Goal: Task Accomplishment & Management: Use online tool/utility

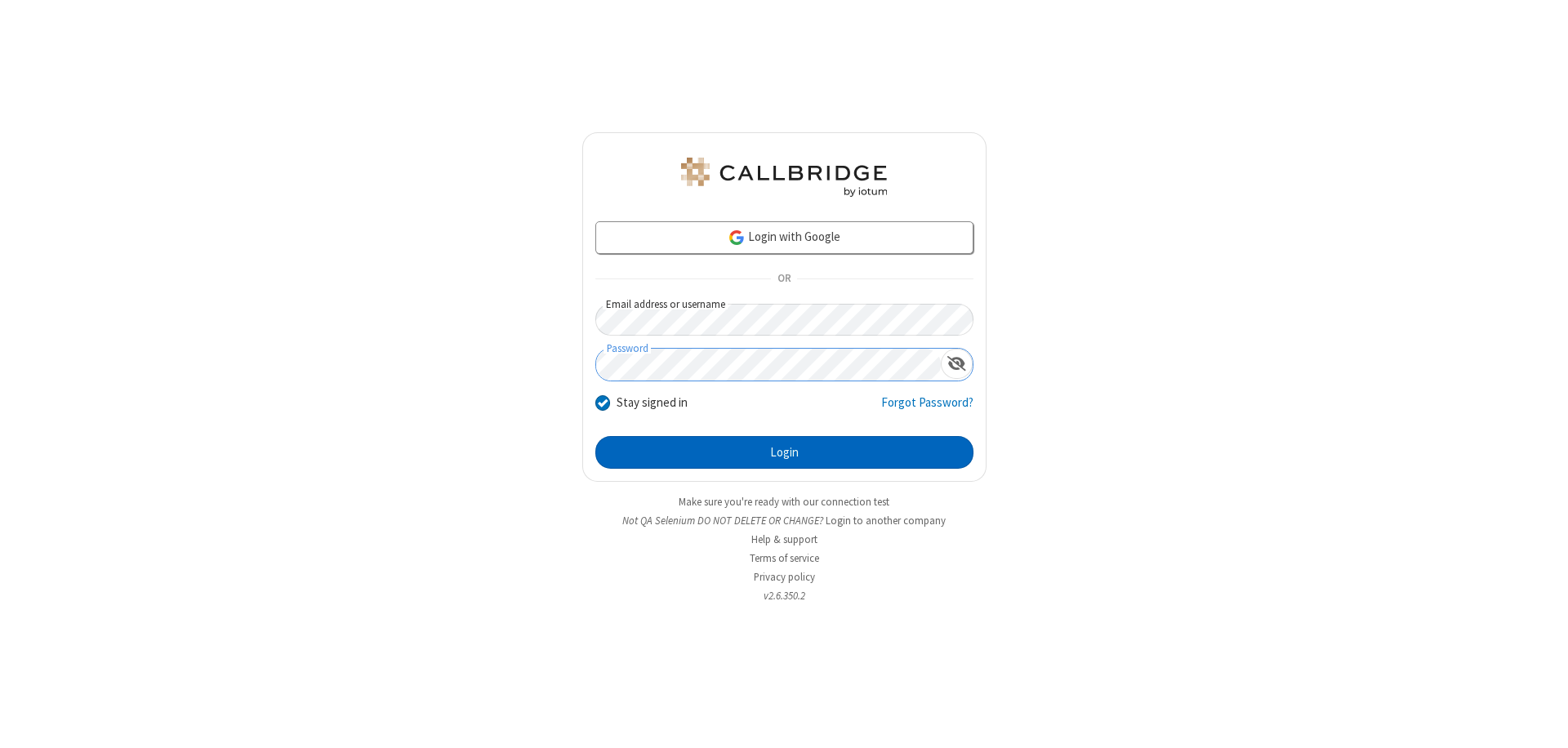
click at [784, 452] on button "Login" at bounding box center [784, 452] width 378 height 33
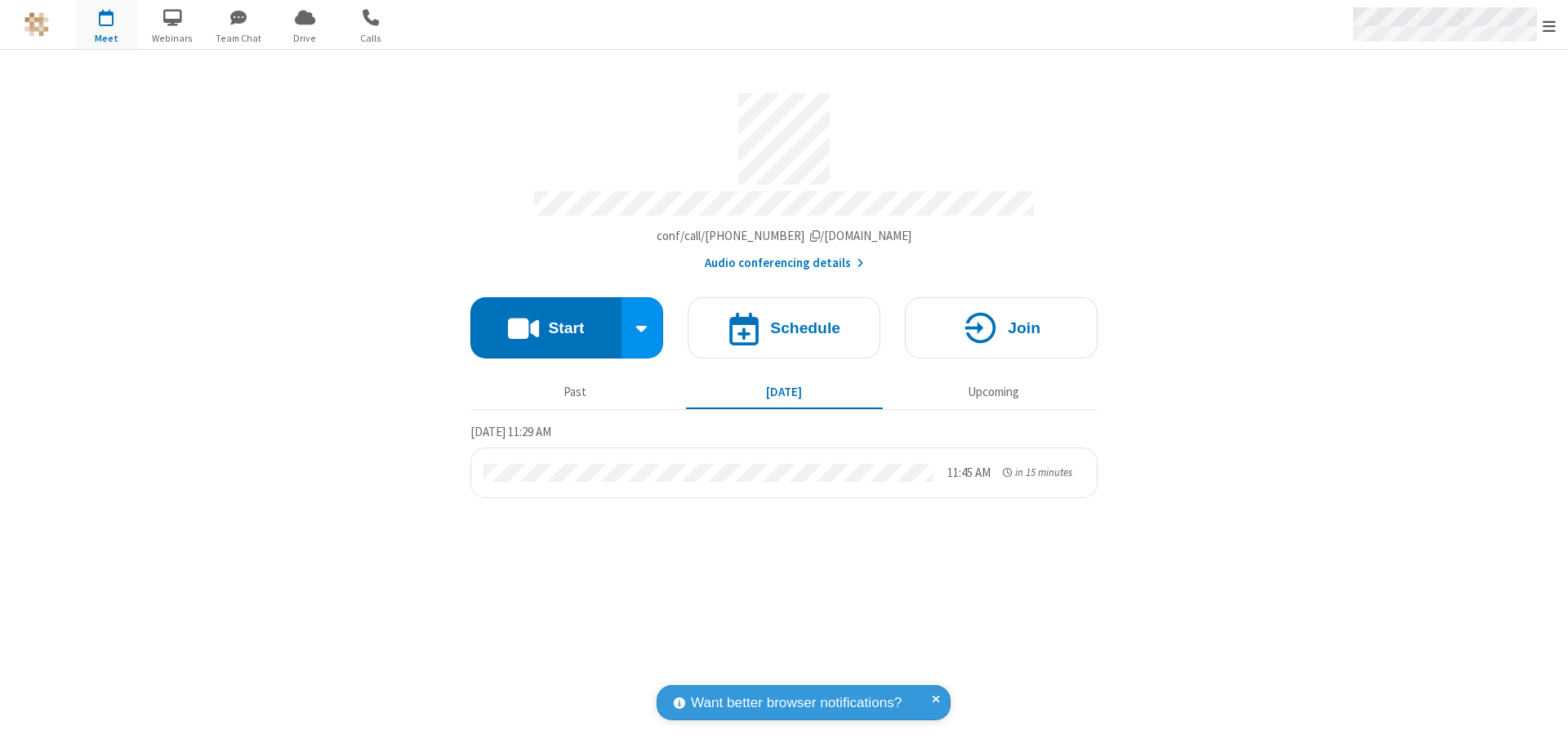
click at [1549, 25] on span "Open menu" at bounding box center [1549, 26] width 13 height 17
click at [304, 37] on span "Drive" at bounding box center [304, 38] width 61 height 15
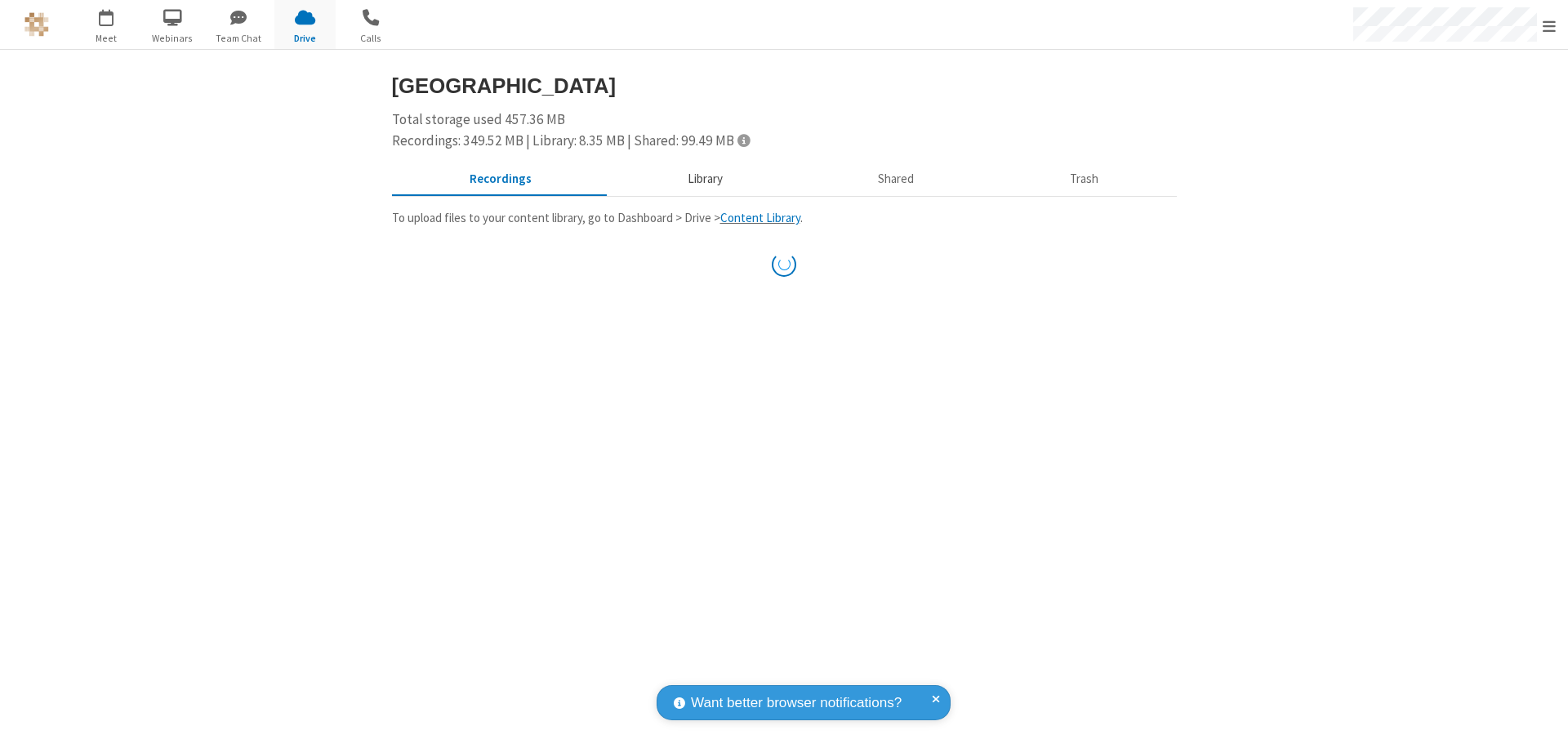
click at [702, 179] on button "Library" at bounding box center [704, 180] width 191 height 31
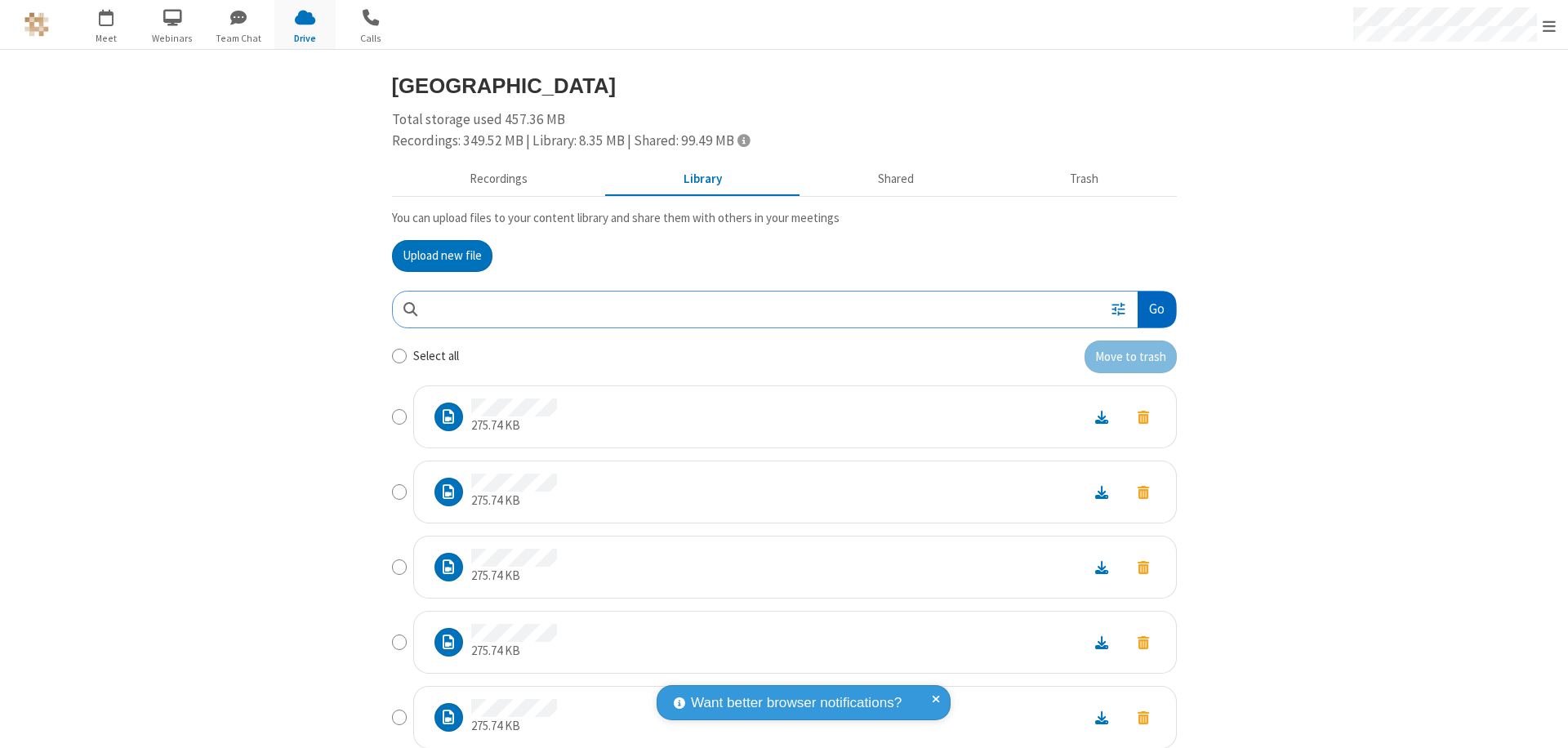
click at [1150, 309] on button "Go" at bounding box center [1156, 310] width 37 height 37
click at [435, 256] on button "Upload new file" at bounding box center [442, 257] width 100 height 33
